Goal: Information Seeking & Learning: Learn about a topic

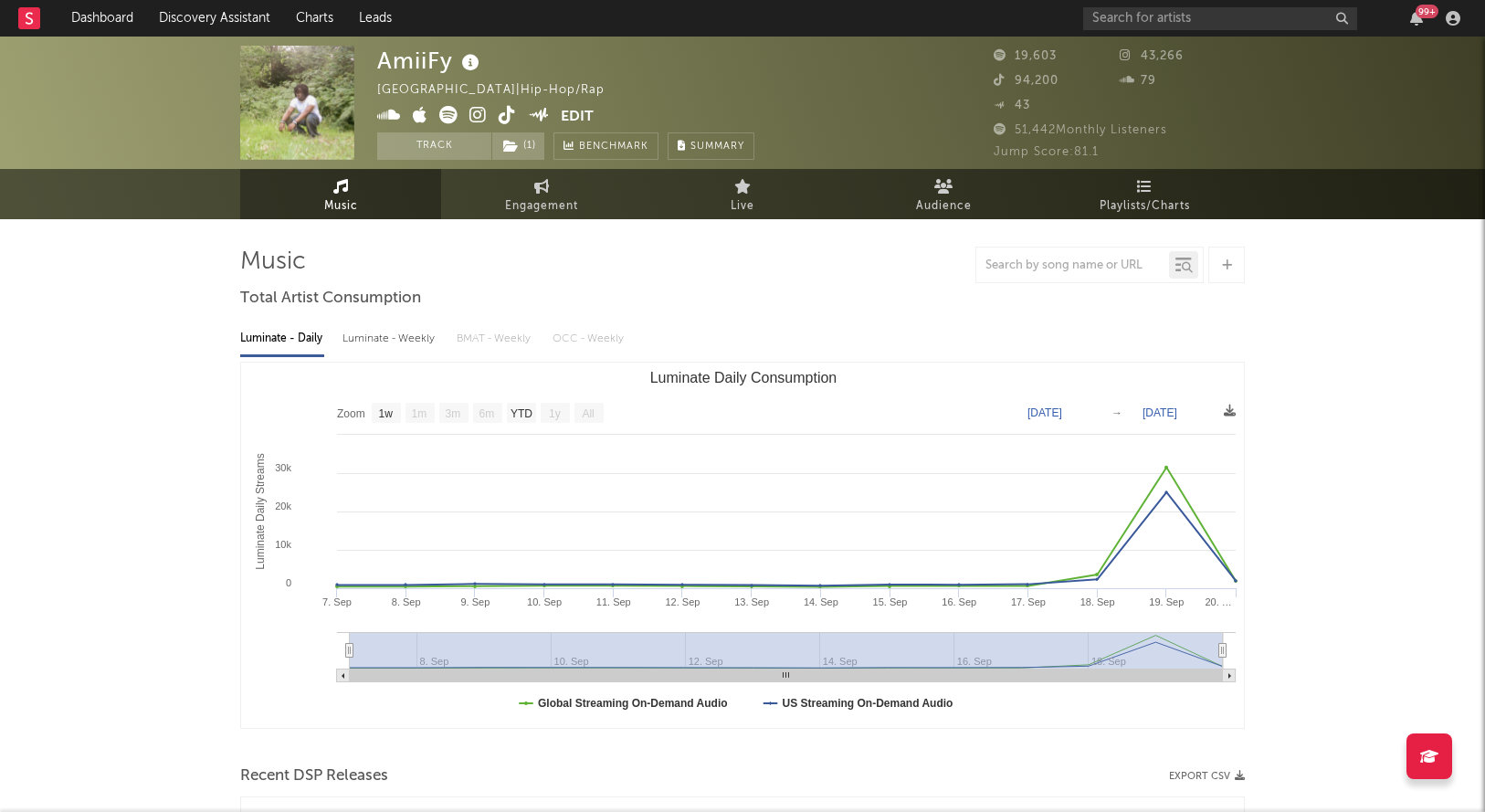
select select "1w"
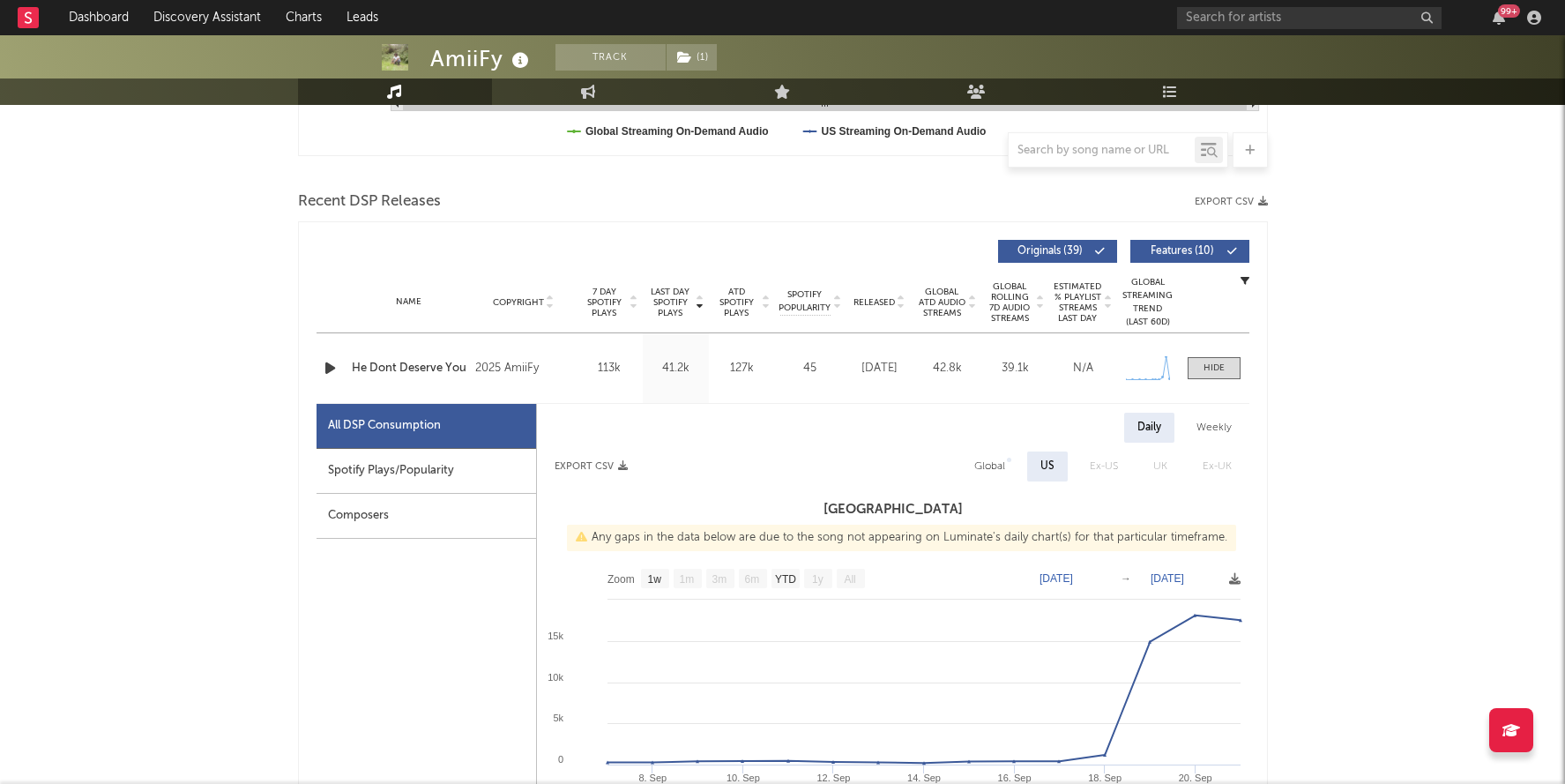
scroll to position [596, 0]
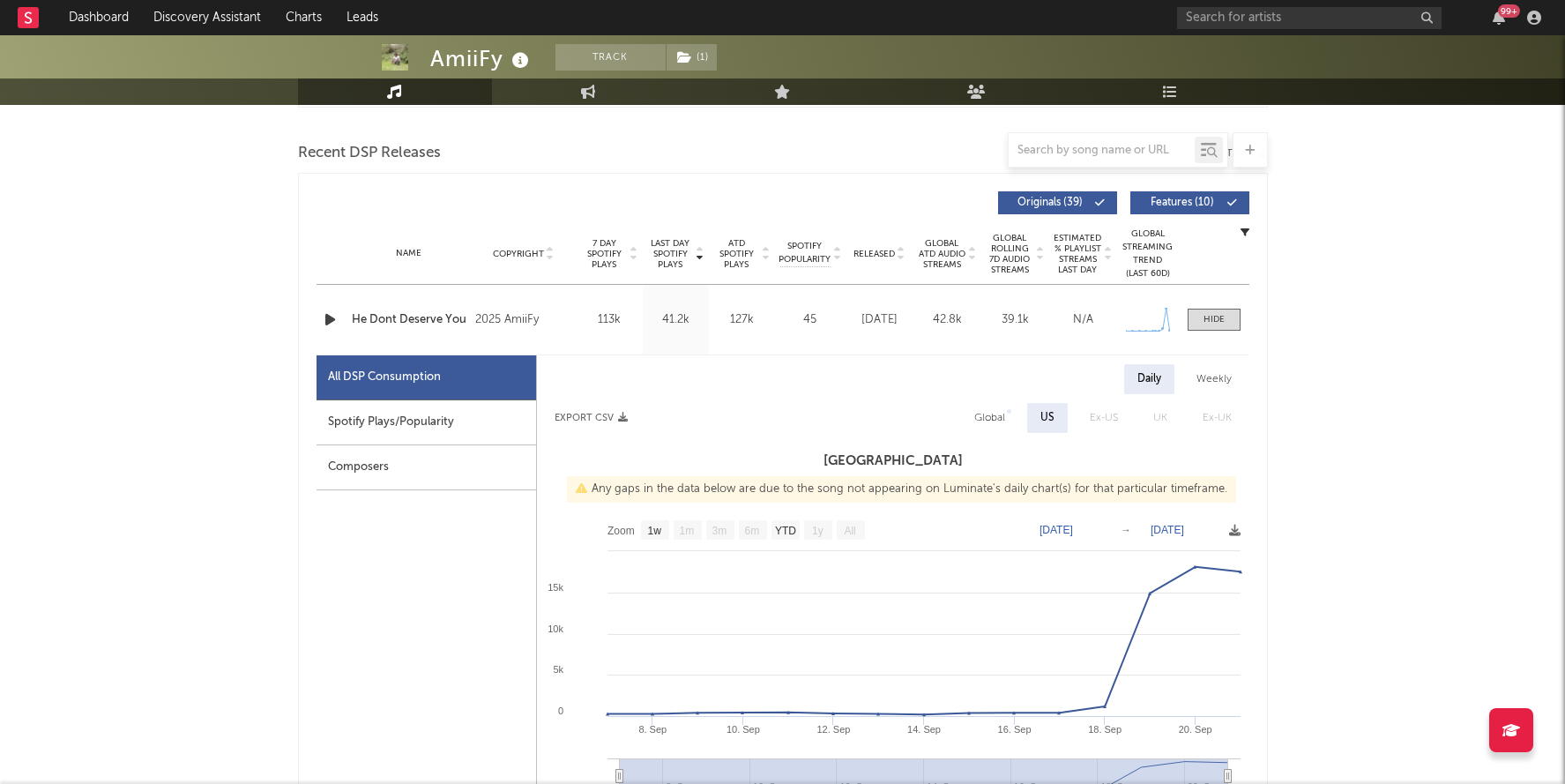
click at [417, 308] on div "Name He Dont Deserve You Copyright 2025 AmiiFy Label Independent Album Names He…" at bounding box center [782, 319] width 933 height 70
click at [417, 331] on div "Name He Dont Deserve You Copyright 2025 AmiiFy Label Independent Album Names He…" at bounding box center [782, 319] width 933 height 70
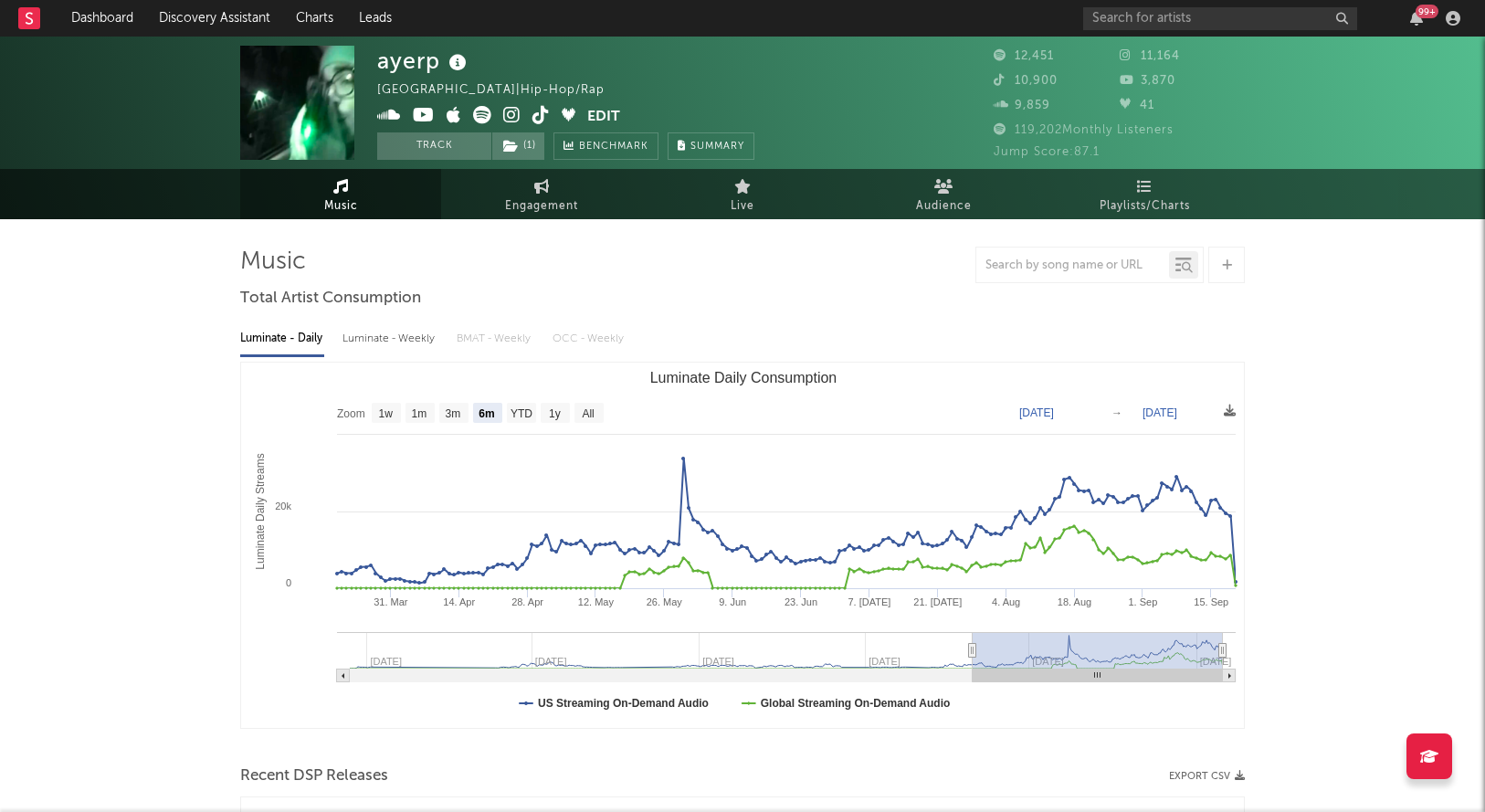
select select "6m"
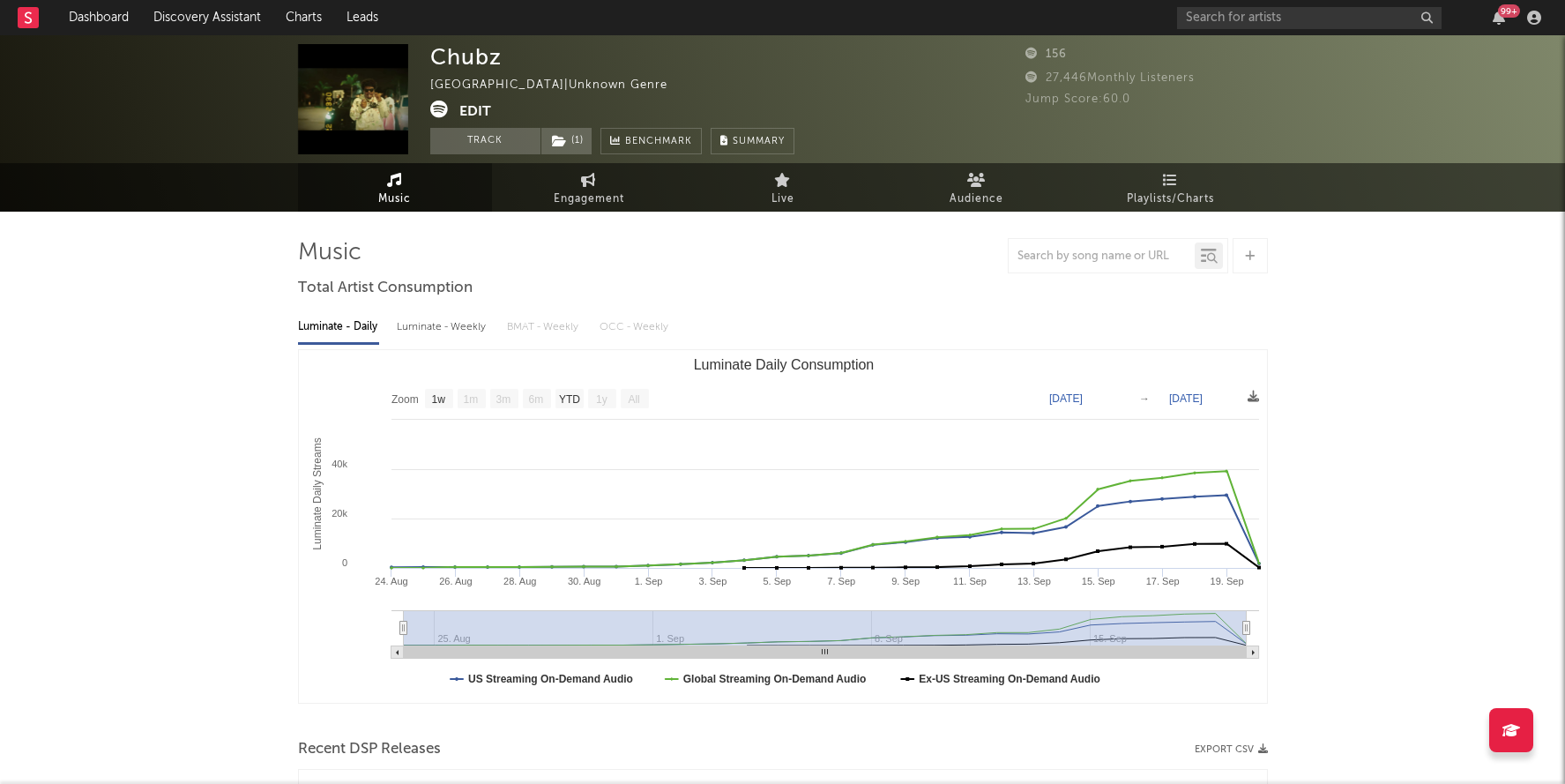
select select "1w"
click at [314, 16] on link "Charts" at bounding box center [303, 18] width 60 height 35
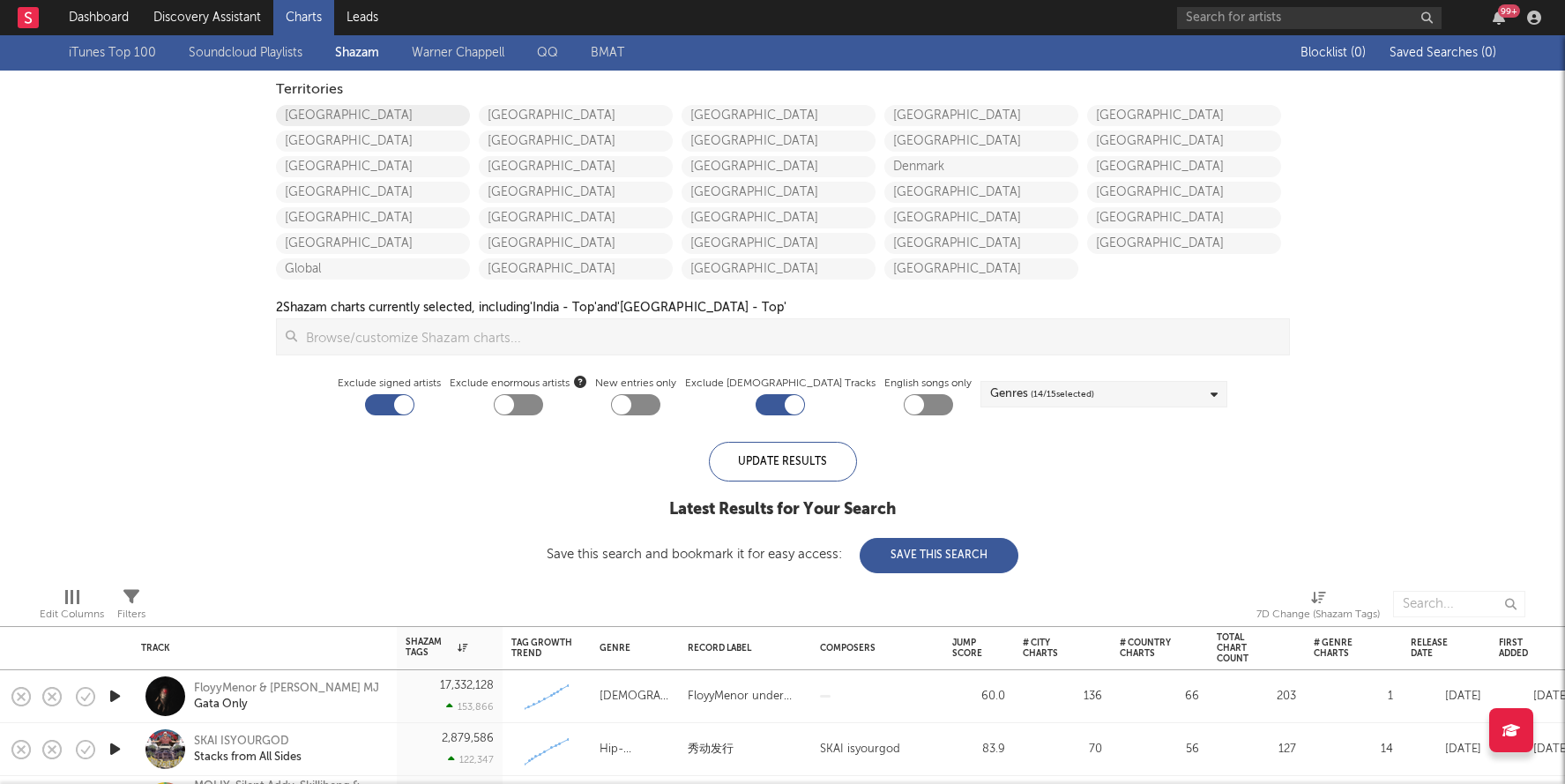
click at [345, 119] on link "[GEOGRAPHIC_DATA]" at bounding box center [373, 115] width 194 height 21
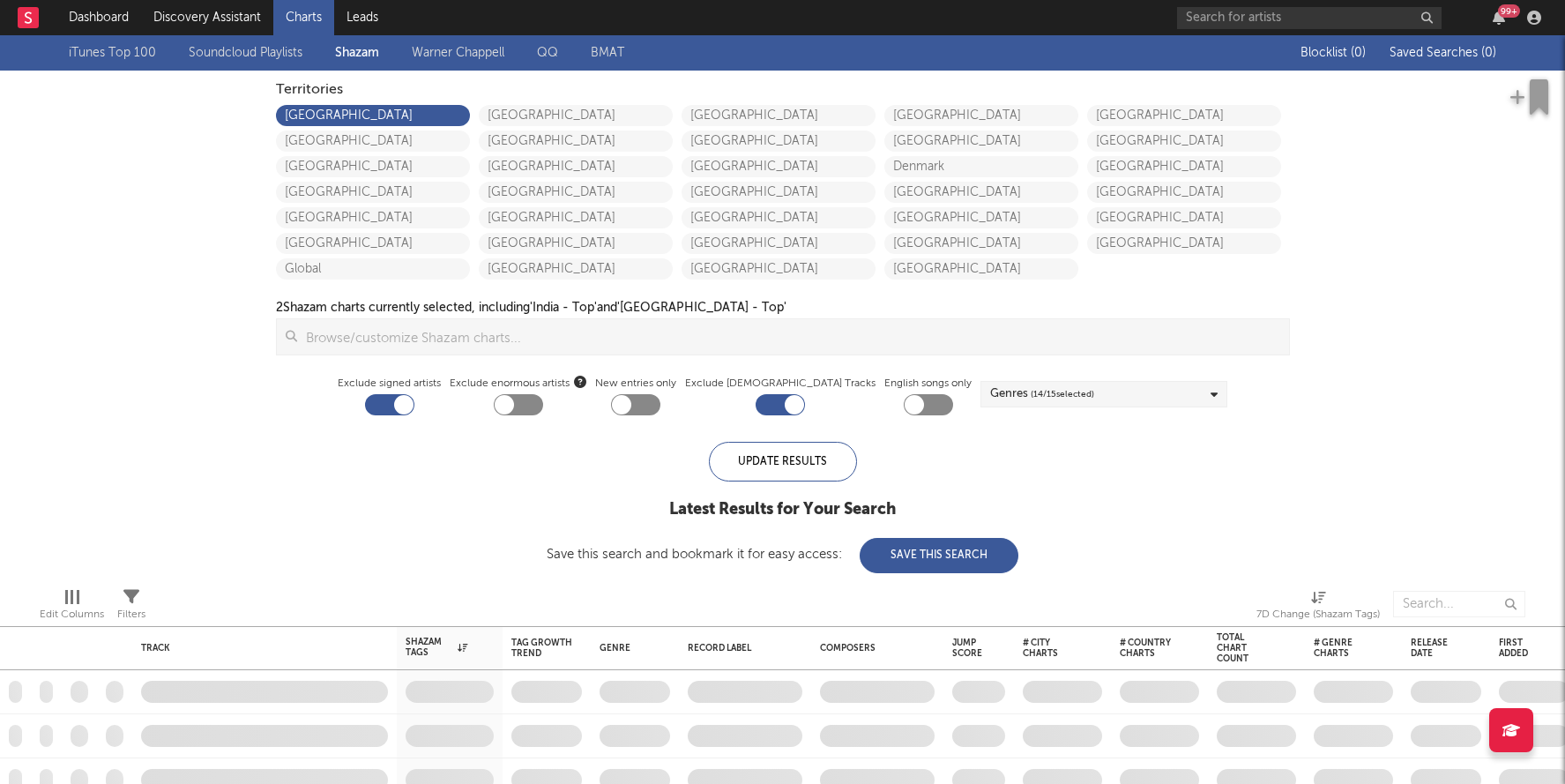
checkbox input "true"
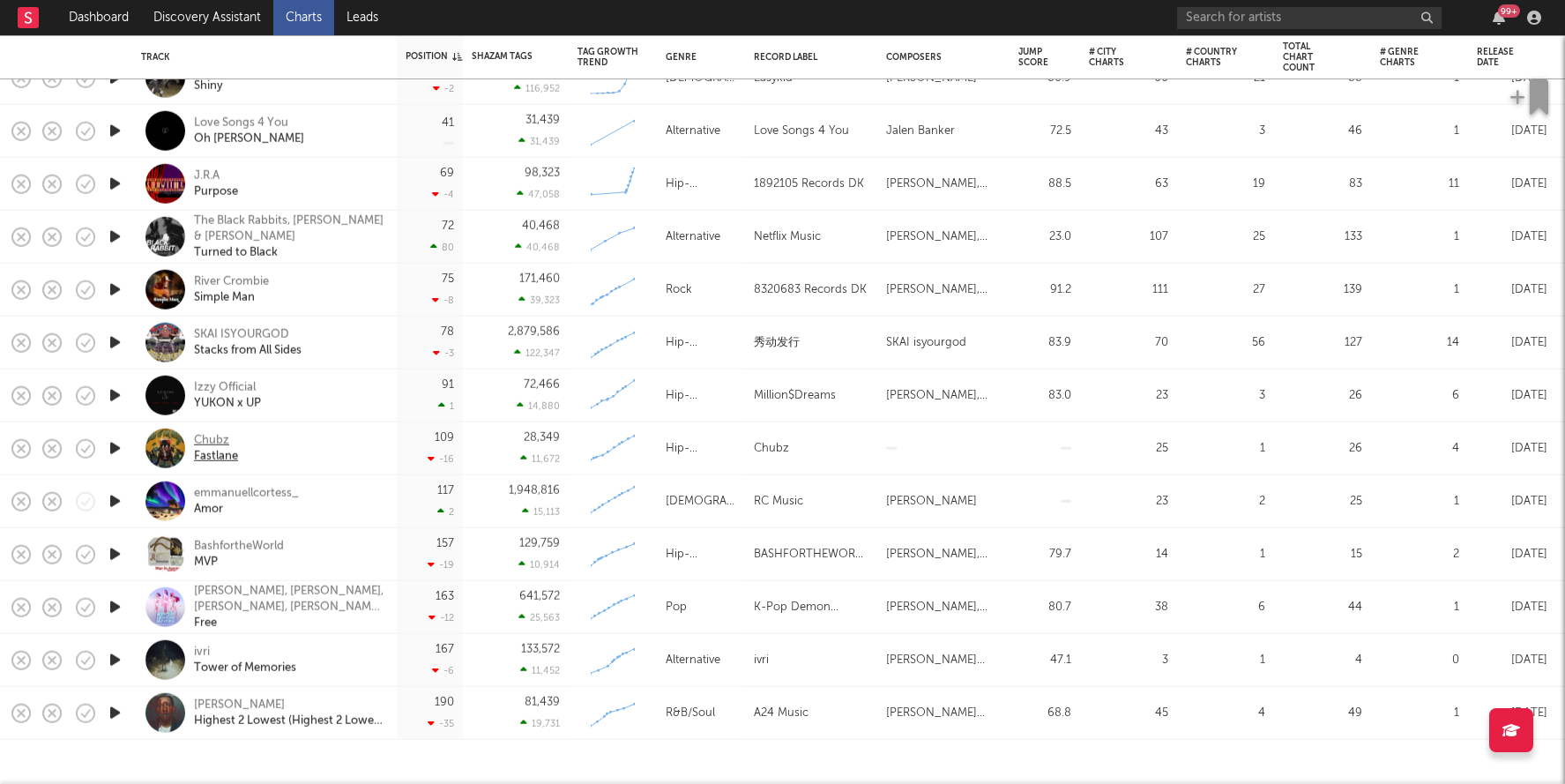
click at [207, 439] on div "Chubz" at bounding box center [216, 439] width 44 height 16
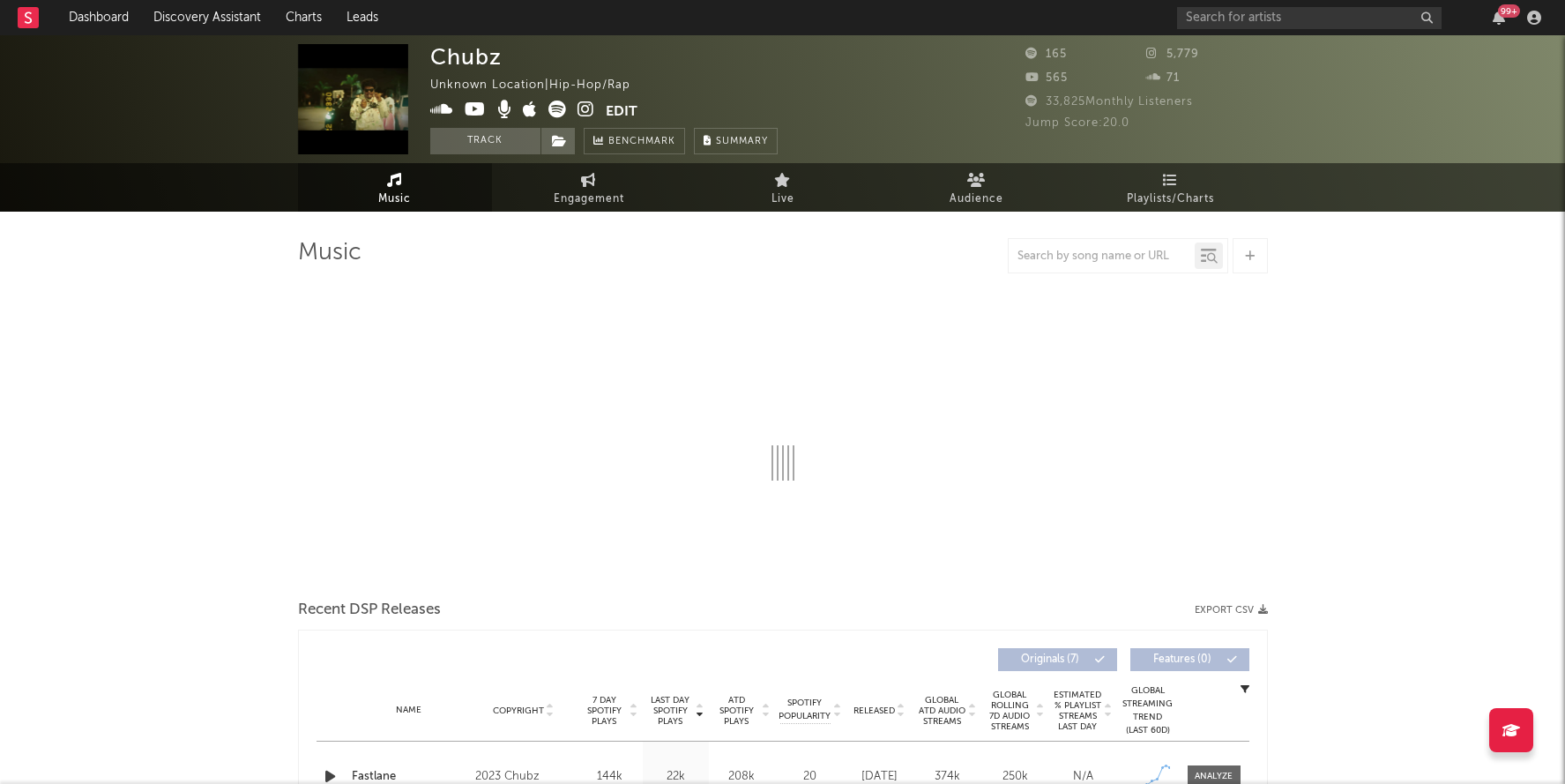
select select "1w"
